Goal: Task Accomplishment & Management: Use online tool/utility

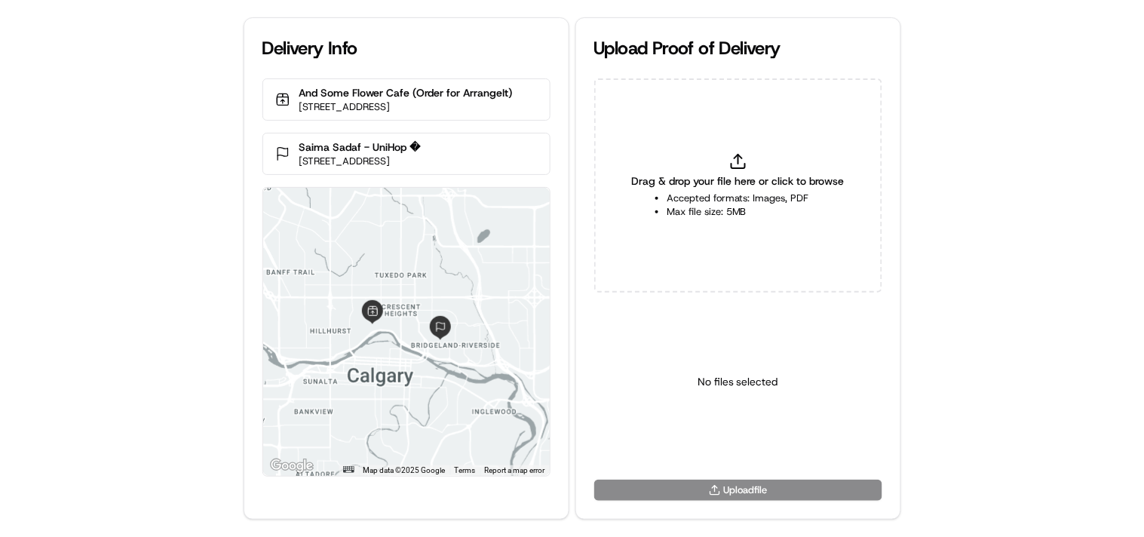
click at [744, 160] on icon at bounding box center [738, 161] width 18 height 18
type input "C:\fakepath\HtoC.PNG"
click at [720, 440] on html "Delivery Info And Some Flower Cafe (Order for ArrangeIt) [STREET_ADDRESS] [GEOG…" at bounding box center [572, 268] width 1144 height 537
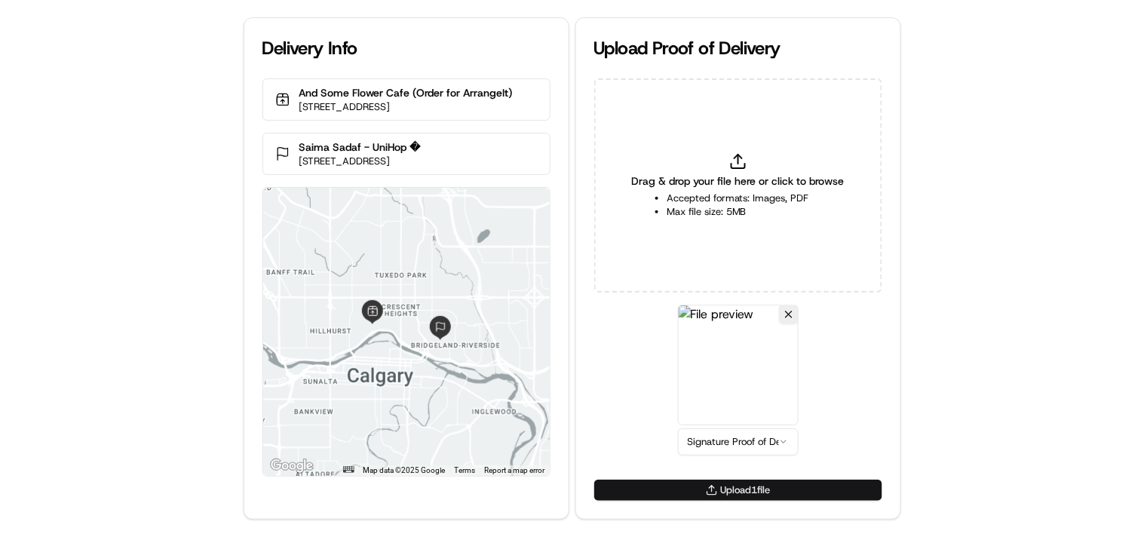
click at [712, 484] on button "Upload 1 file" at bounding box center [738, 490] width 288 height 21
